Goal: Transaction & Acquisition: Book appointment/travel/reservation

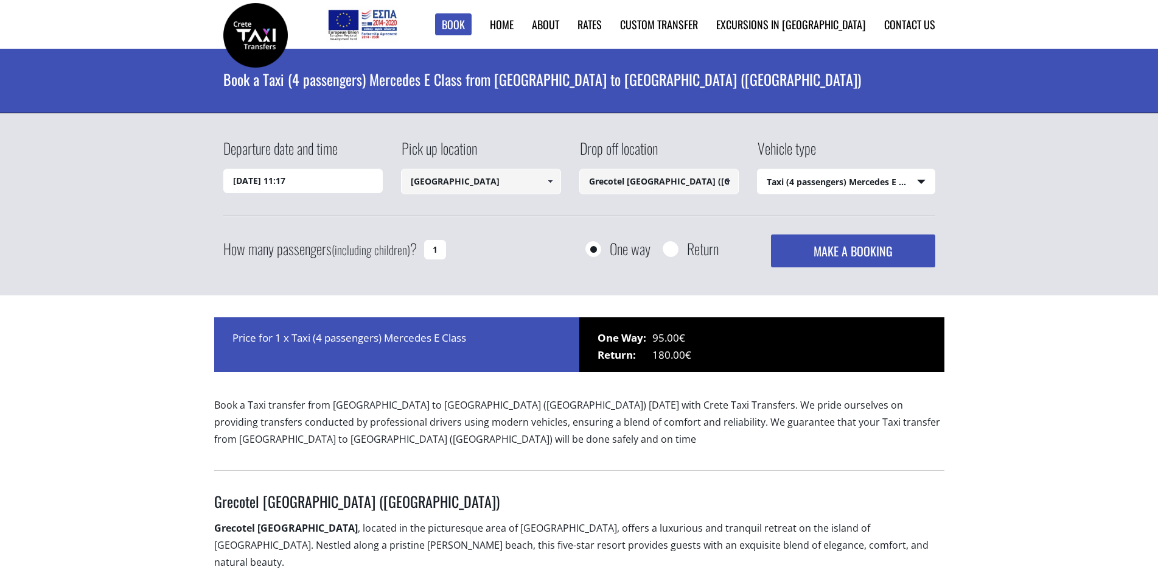
select select "540"
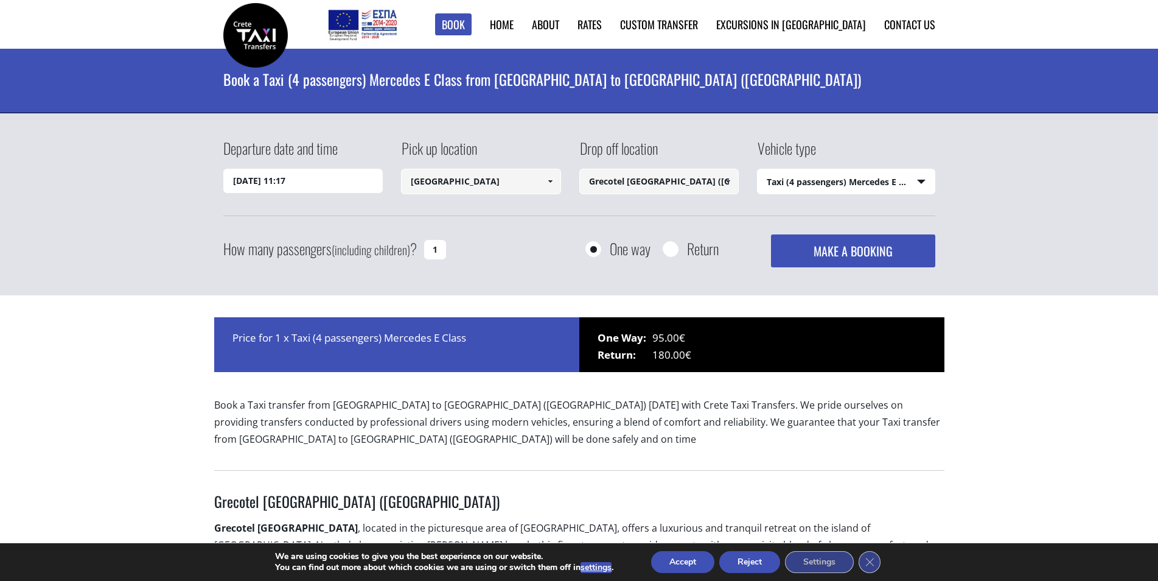
click at [702, 192] on input "Grecotel [GEOGRAPHIC_DATA] ([GEOGRAPHIC_DATA])" at bounding box center [659, 182] width 160 height 26
click at [800, 187] on select "Select vehicle type Taxi (4 passengers) Mercedes E Class Mini Van (7 passengers…" at bounding box center [846, 182] width 177 height 26
click at [1036, 230] on div "Departure date and time [DATE] 11:17 Pick up location [GEOGRAPHIC_DATA] Select …" at bounding box center [579, 204] width 1158 height 183
click at [640, 189] on input "Grecotel [GEOGRAPHIC_DATA] ([GEOGRAPHIC_DATA])" at bounding box center [659, 182] width 160 height 26
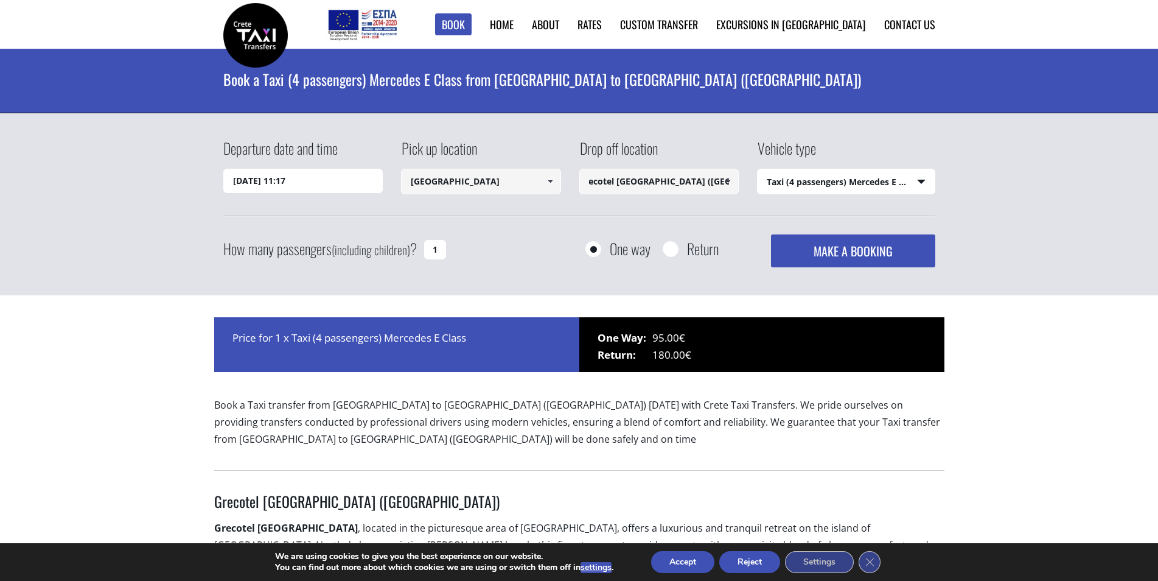
drag, startPoint x: 591, startPoint y: 184, endPoint x: 757, endPoint y: 183, distance: 166.1
click at [757, 183] on div "Departure date and time [DATE] 11:17 Pick up location [GEOGRAPHIC_DATA] Select …" at bounding box center [579, 177] width 712 height 78
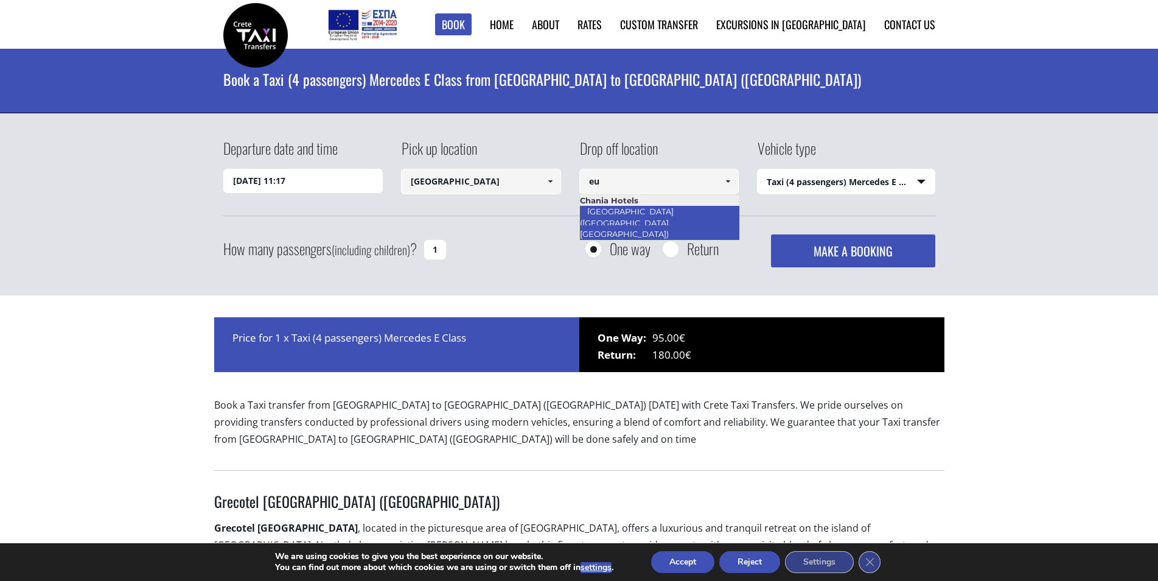
click at [677, 215] on link "[GEOGRAPHIC_DATA] ([GEOGRAPHIC_DATA], [GEOGRAPHIC_DATA])" at bounding box center [627, 223] width 97 height 40
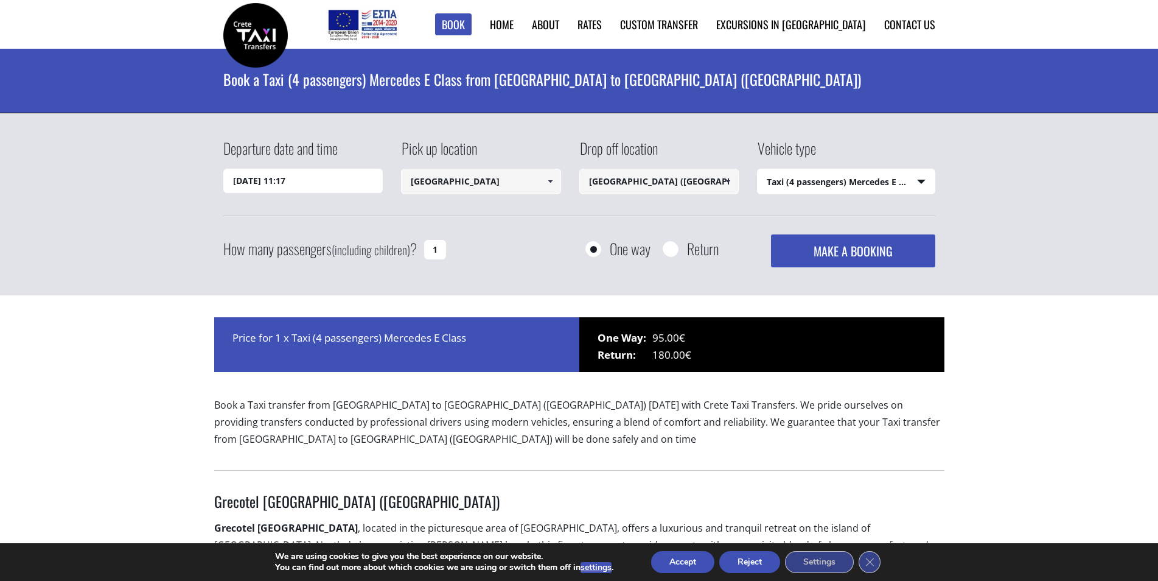
type input "[GEOGRAPHIC_DATA] ([GEOGRAPHIC_DATA], [GEOGRAPHIC_DATA])"
drag, startPoint x: 431, startPoint y: 253, endPoint x: 420, endPoint y: 251, distance: 10.5
click at [420, 251] on div "How many passengers (including children) ? 1" at bounding box center [348, 249] width 250 height 30
type input "2"
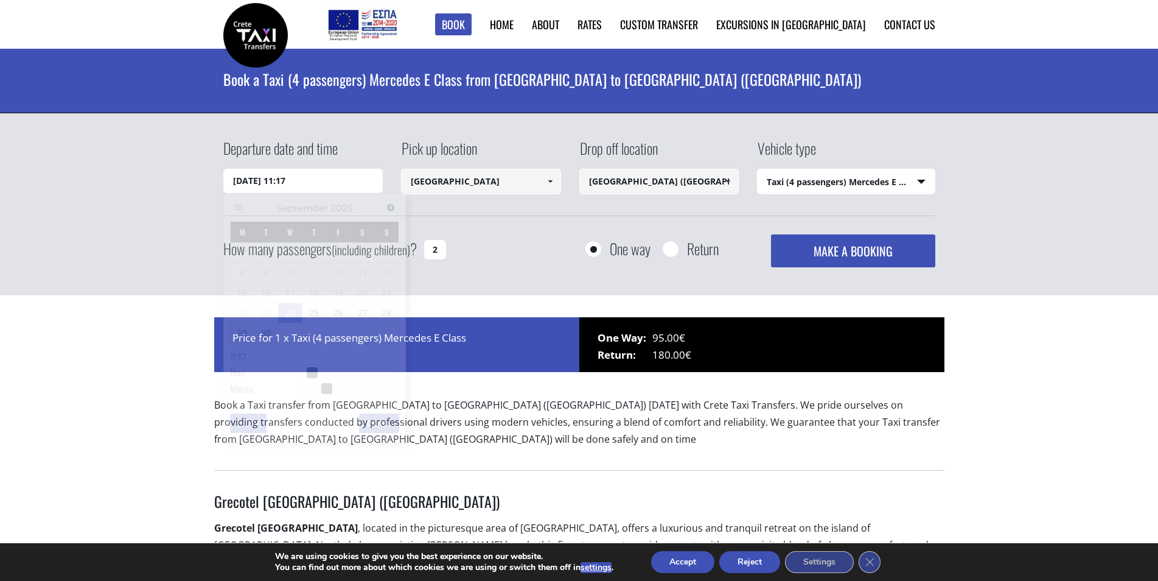
click at [339, 187] on input "[DATE] 11:17" at bounding box center [303, 181] width 160 height 24
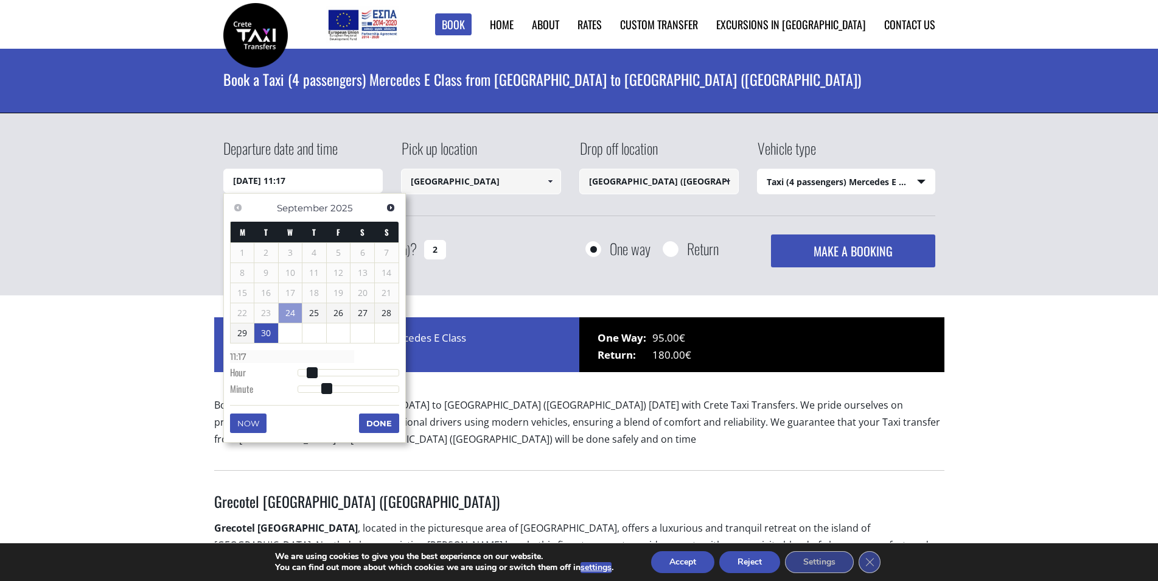
click at [268, 336] on link "30" at bounding box center [266, 332] width 24 height 19
type input "[DATE] 01:00"
type input "01:00"
type input "[DATE] 02:00"
type input "02:00"
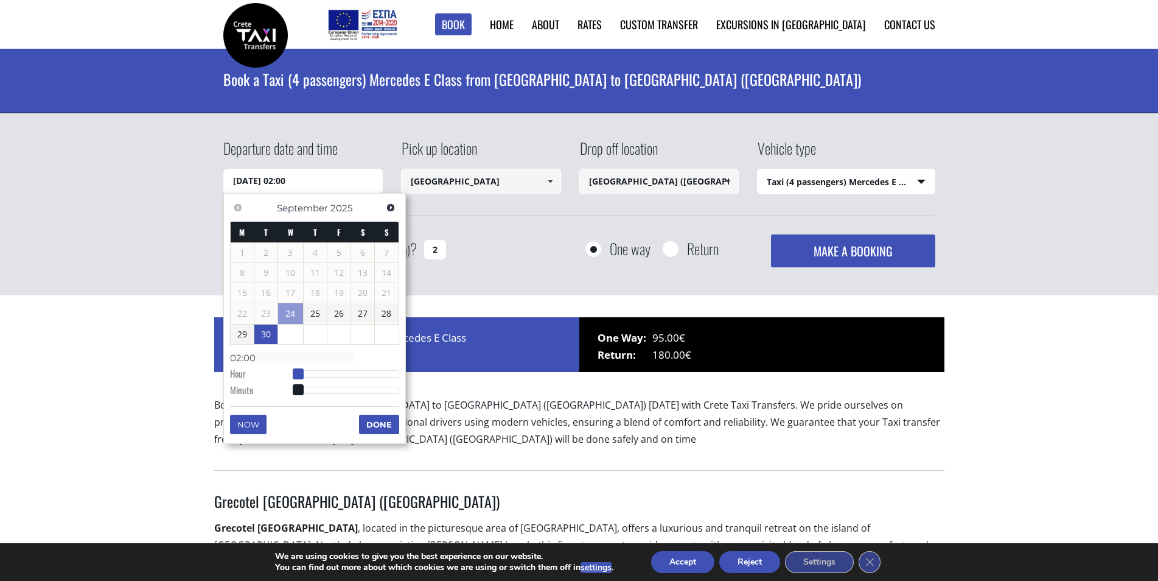
type input "[DATE] 03:00"
type input "03:00"
type input "[DATE] 05:00"
type input "05:00"
type input "[DATE] 06:00"
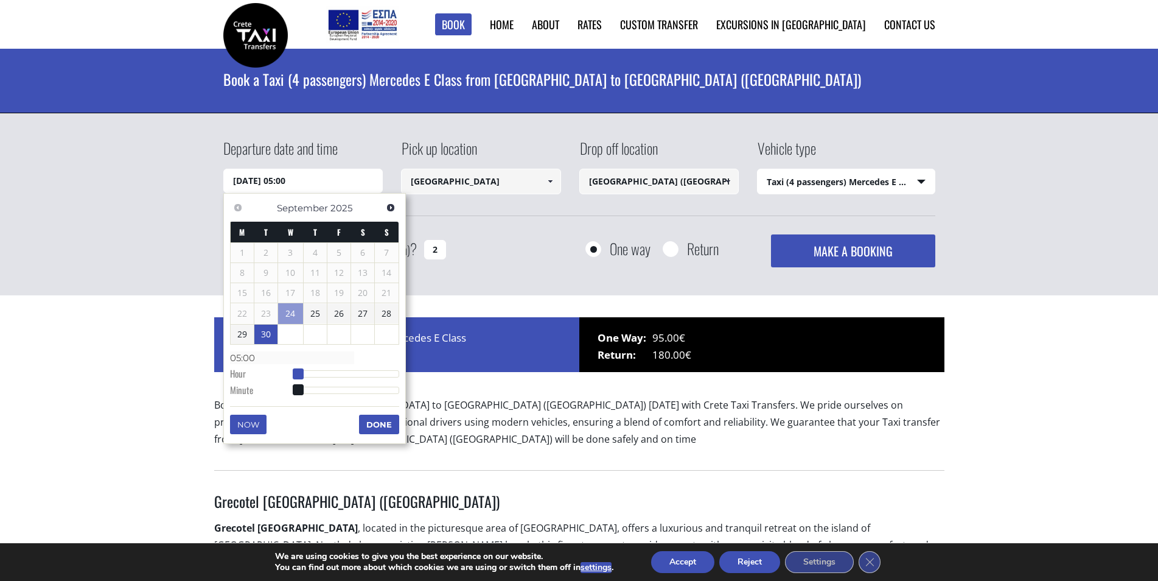
type input "06:00"
type input "[DATE] 08:00"
type input "08:00"
type input "[DATE] 09:00"
type input "09:00"
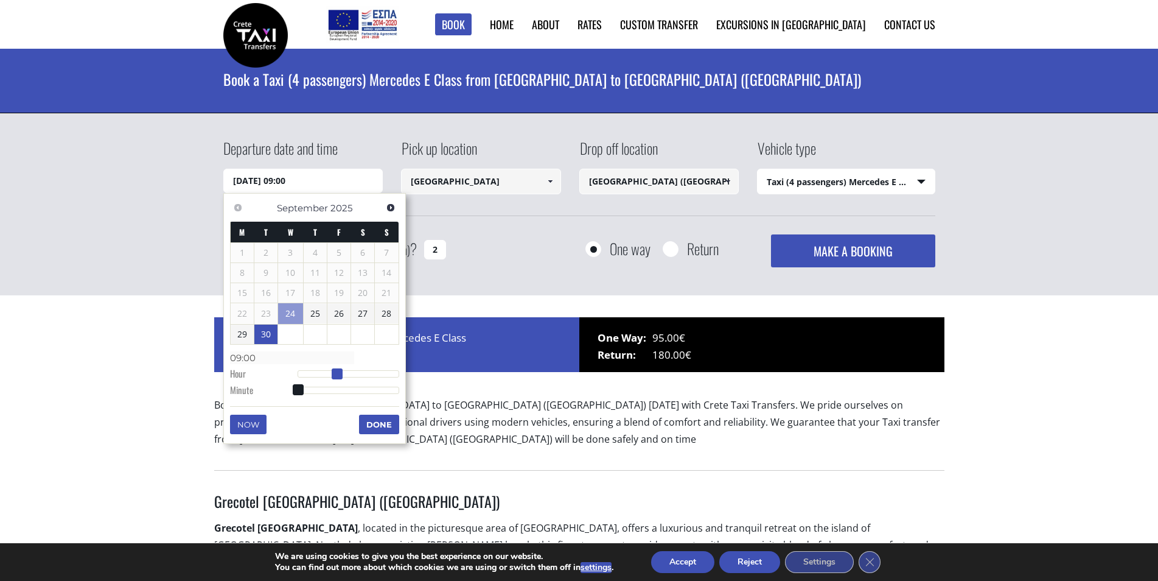
type input "[DATE] 10:00"
type input "10:00"
type input "[DATE] 11:00"
type input "11:00"
type input "[DATE] 12:00"
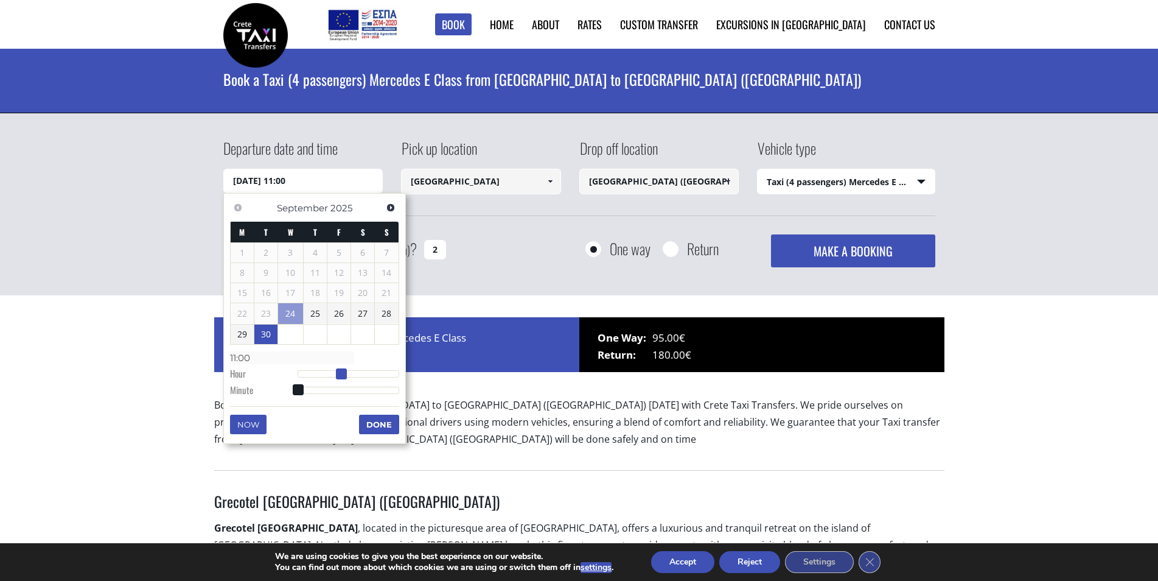
type input "12:00"
drag, startPoint x: 302, startPoint y: 374, endPoint x: 353, endPoint y: 373, distance: 51.1
click at [353, 373] on span at bounding box center [350, 373] width 11 height 11
click at [494, 255] on div "How many passengers (including children) ? 2 One way Return MAKE A BOOKING Plea…" at bounding box center [579, 250] width 712 height 33
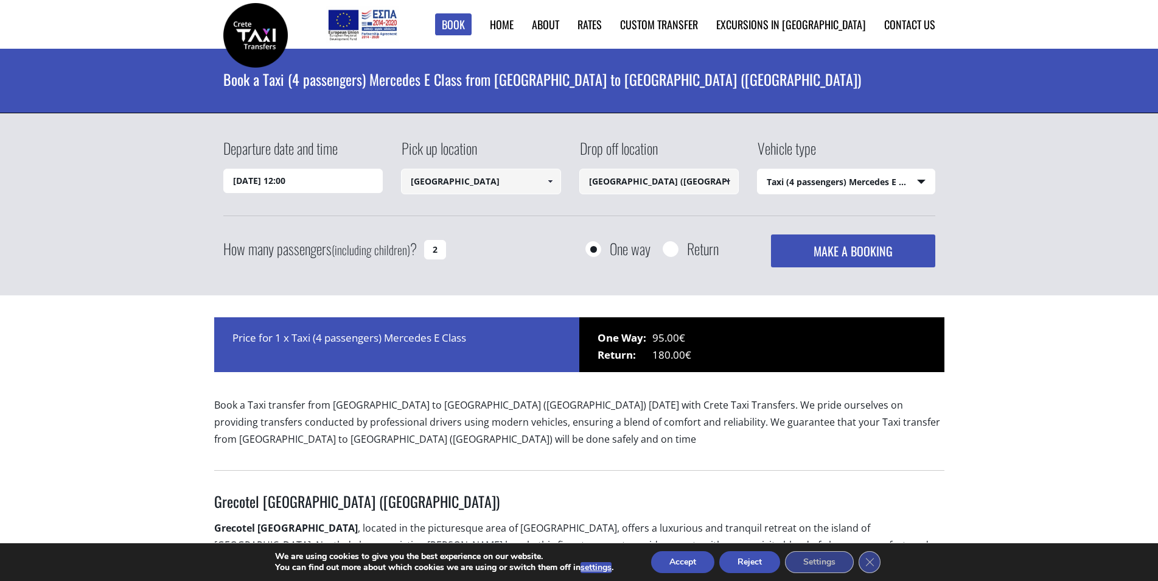
click at [877, 257] on button "MAKE A BOOKING" at bounding box center [853, 250] width 164 height 33
